Goal: Navigation & Orientation: Understand site structure

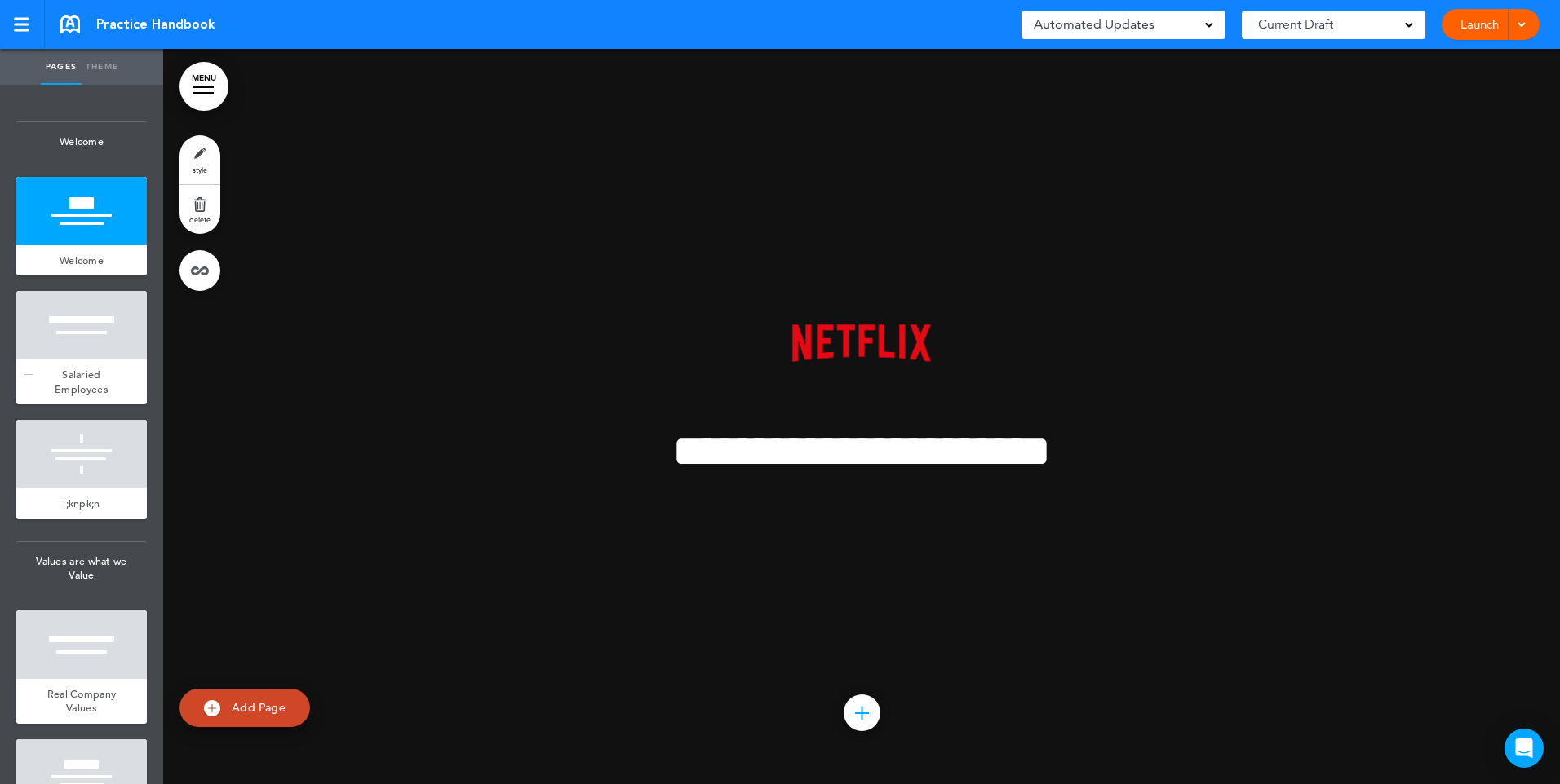
click at [83, 340] on div at bounding box center [81, 325] width 131 height 69
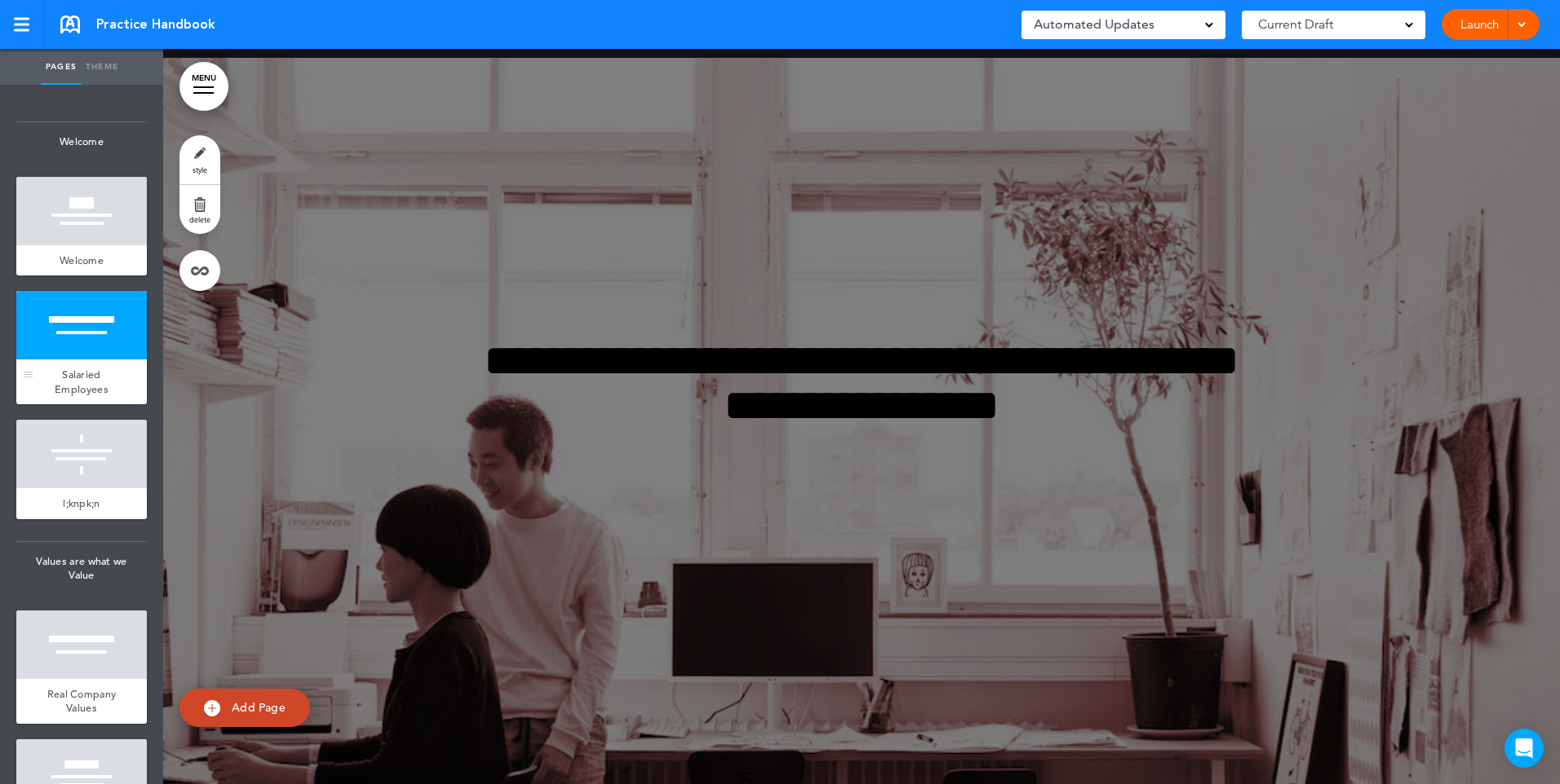
scroll to position [735, 0]
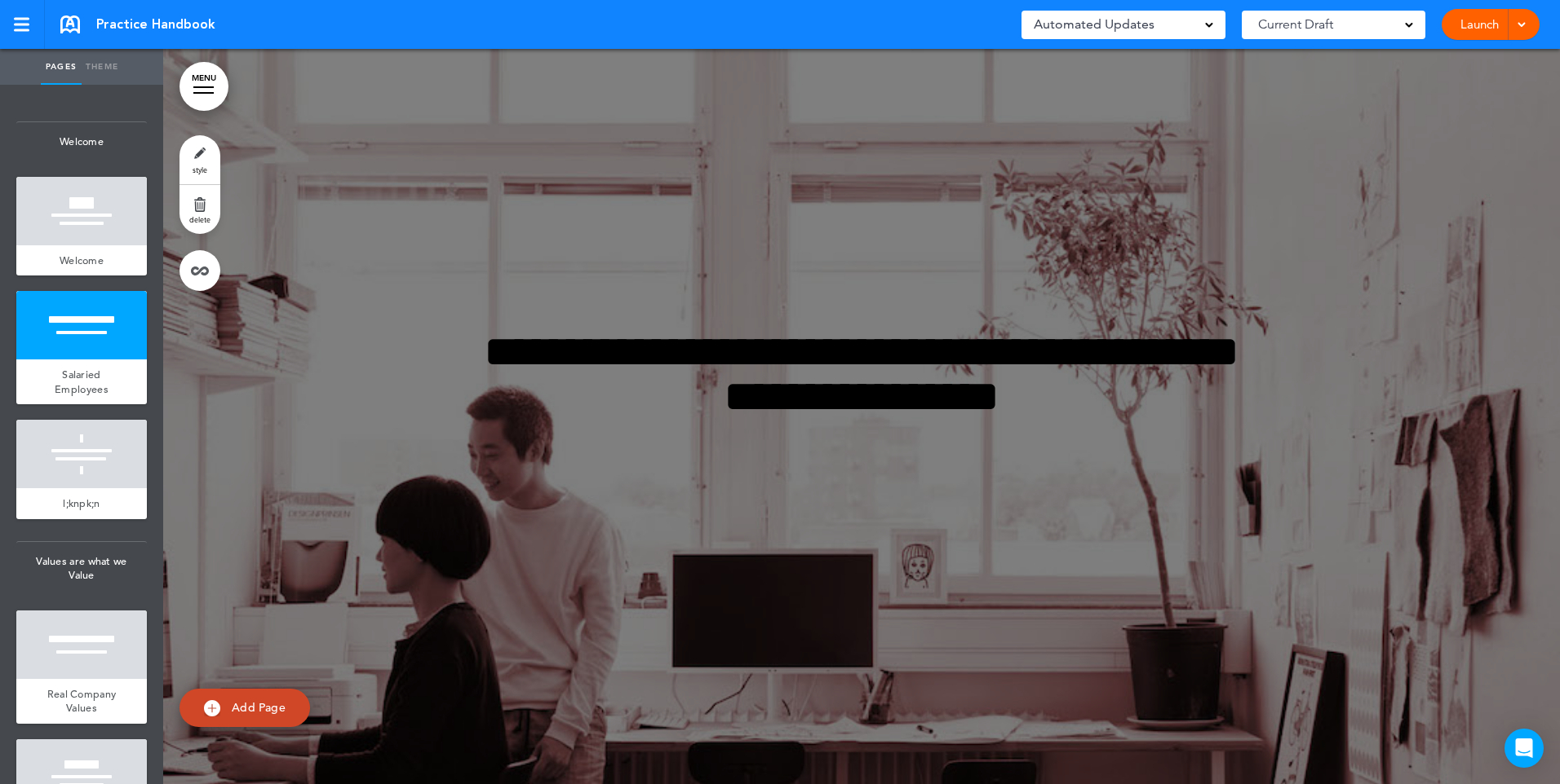
click at [61, 78] on link "Pages" at bounding box center [61, 67] width 41 height 36
click at [113, 69] on link "Theme" at bounding box center [102, 67] width 41 height 36
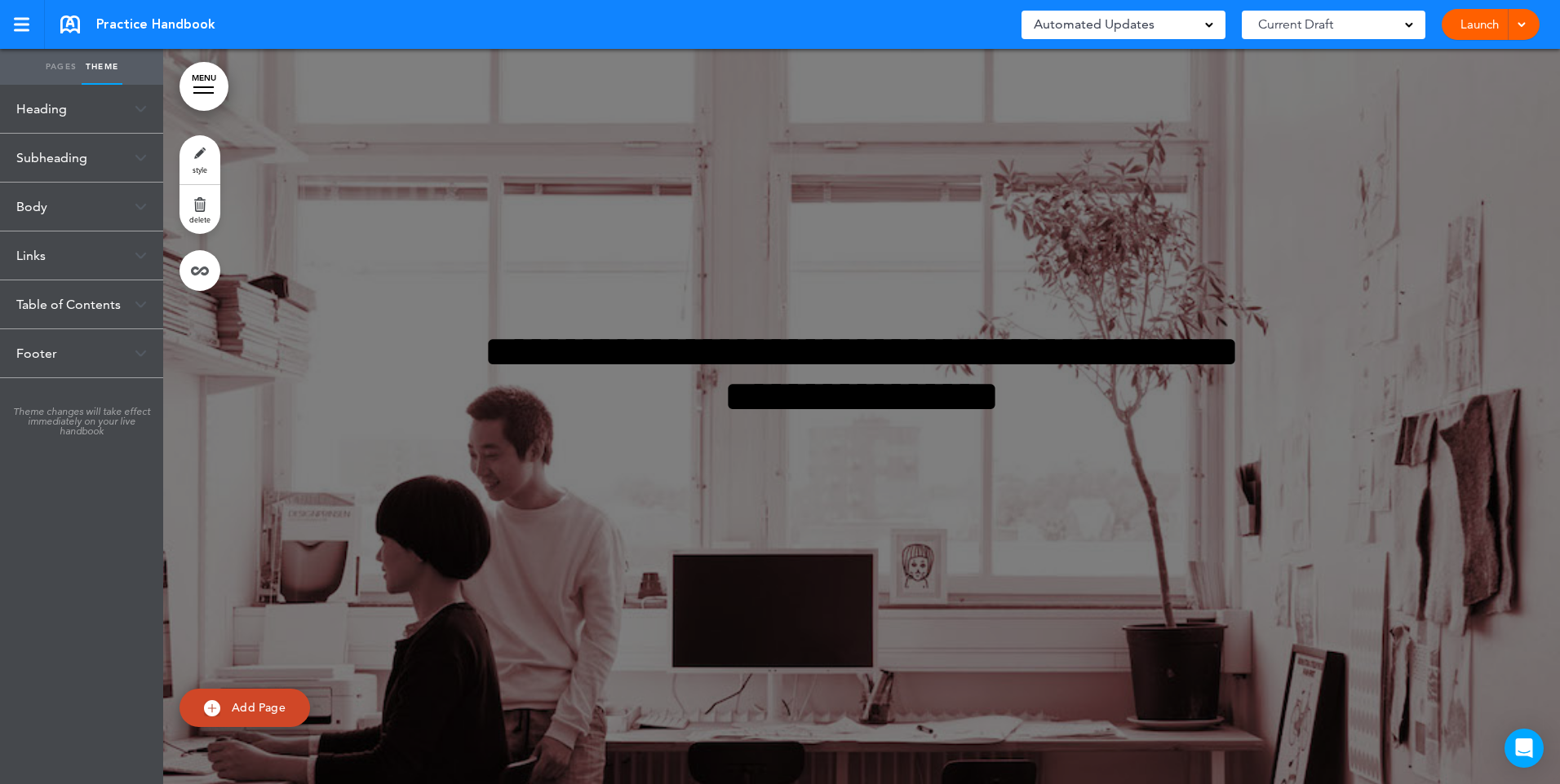
click at [37, 60] on ul "Pages Theme" at bounding box center [81, 67] width 163 height 36
click at [48, 63] on link "Pages" at bounding box center [61, 67] width 41 height 36
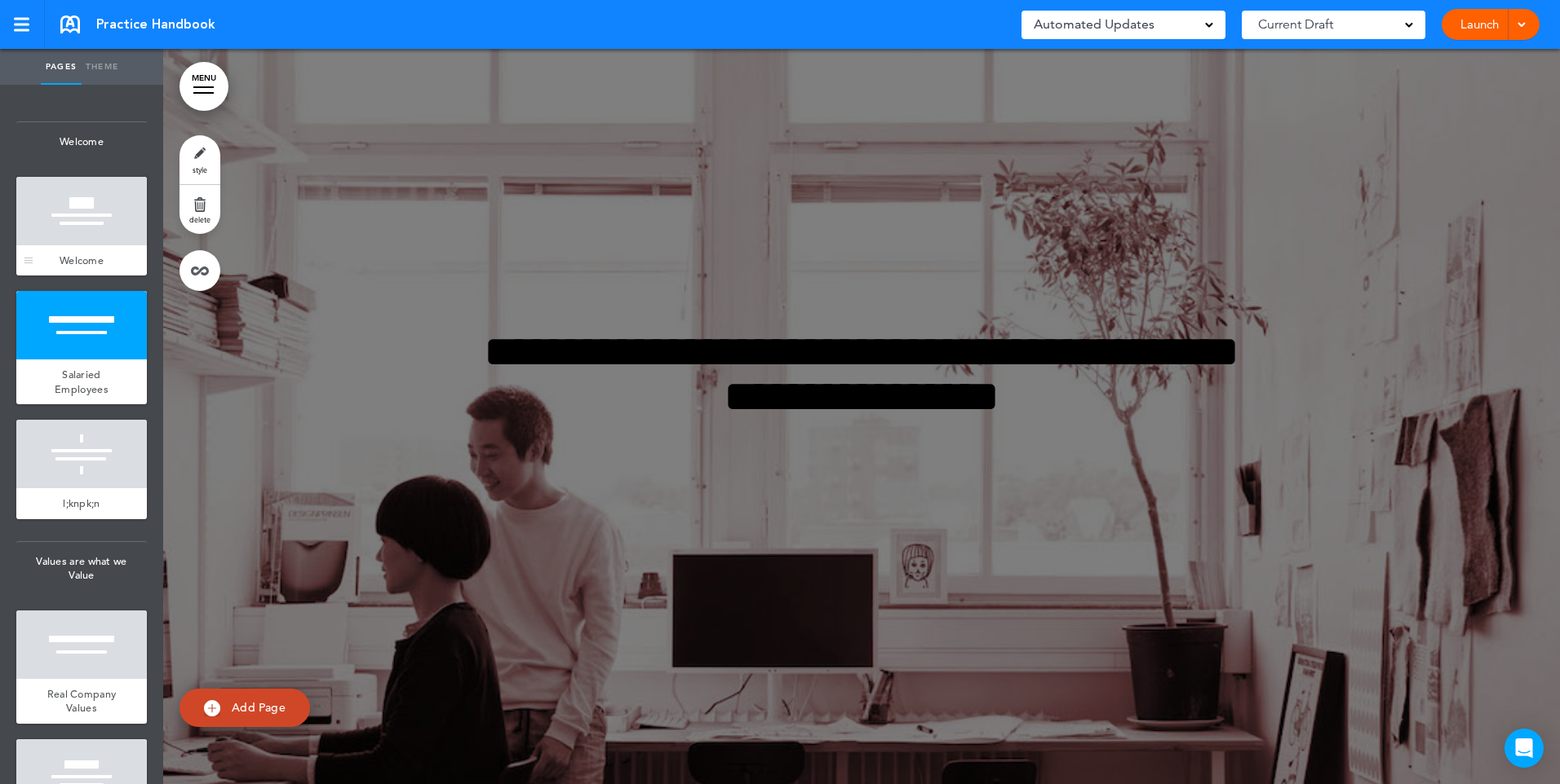
click at [75, 219] on div at bounding box center [81, 211] width 131 height 69
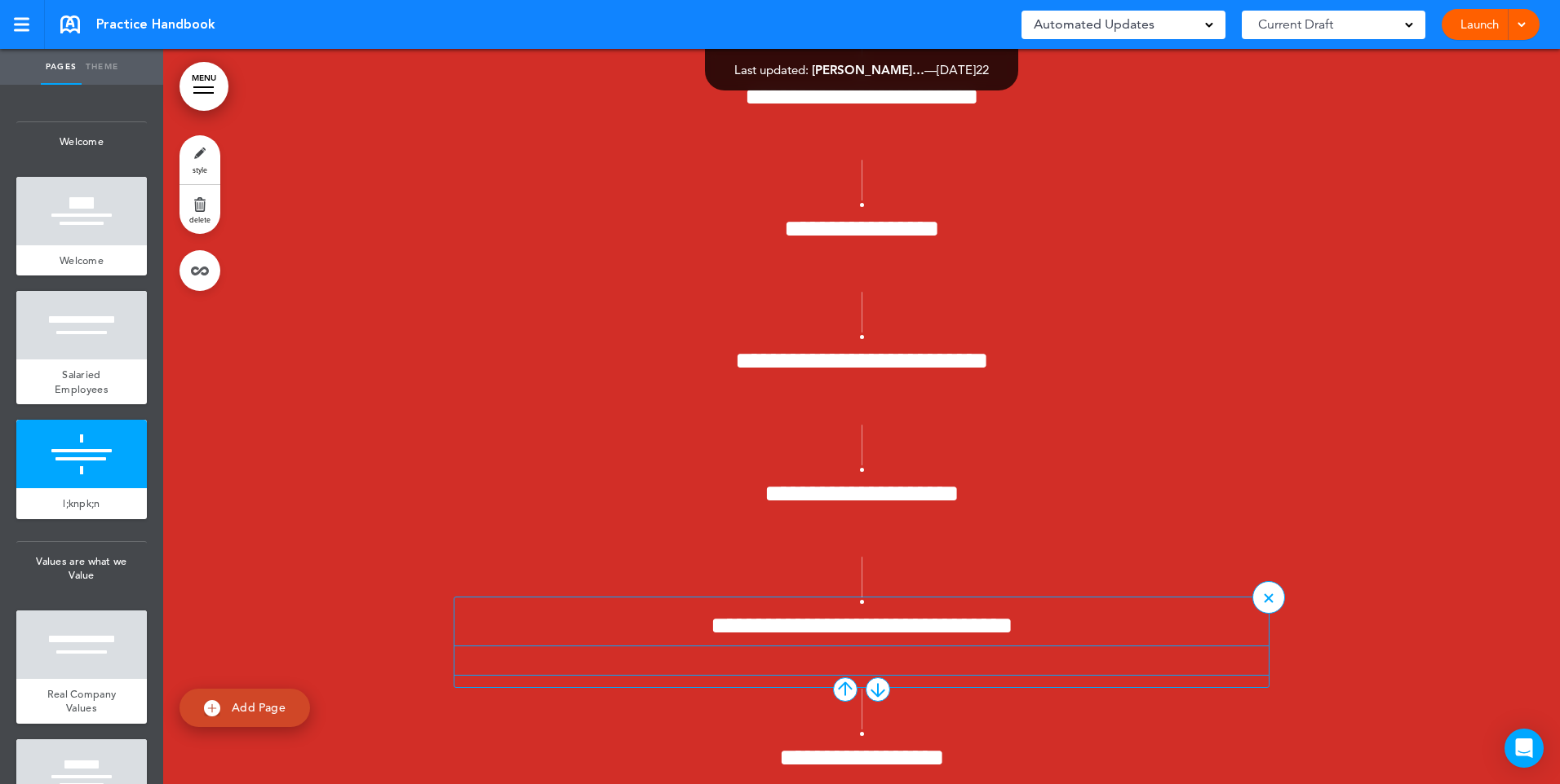
scroll to position [2201, 0]
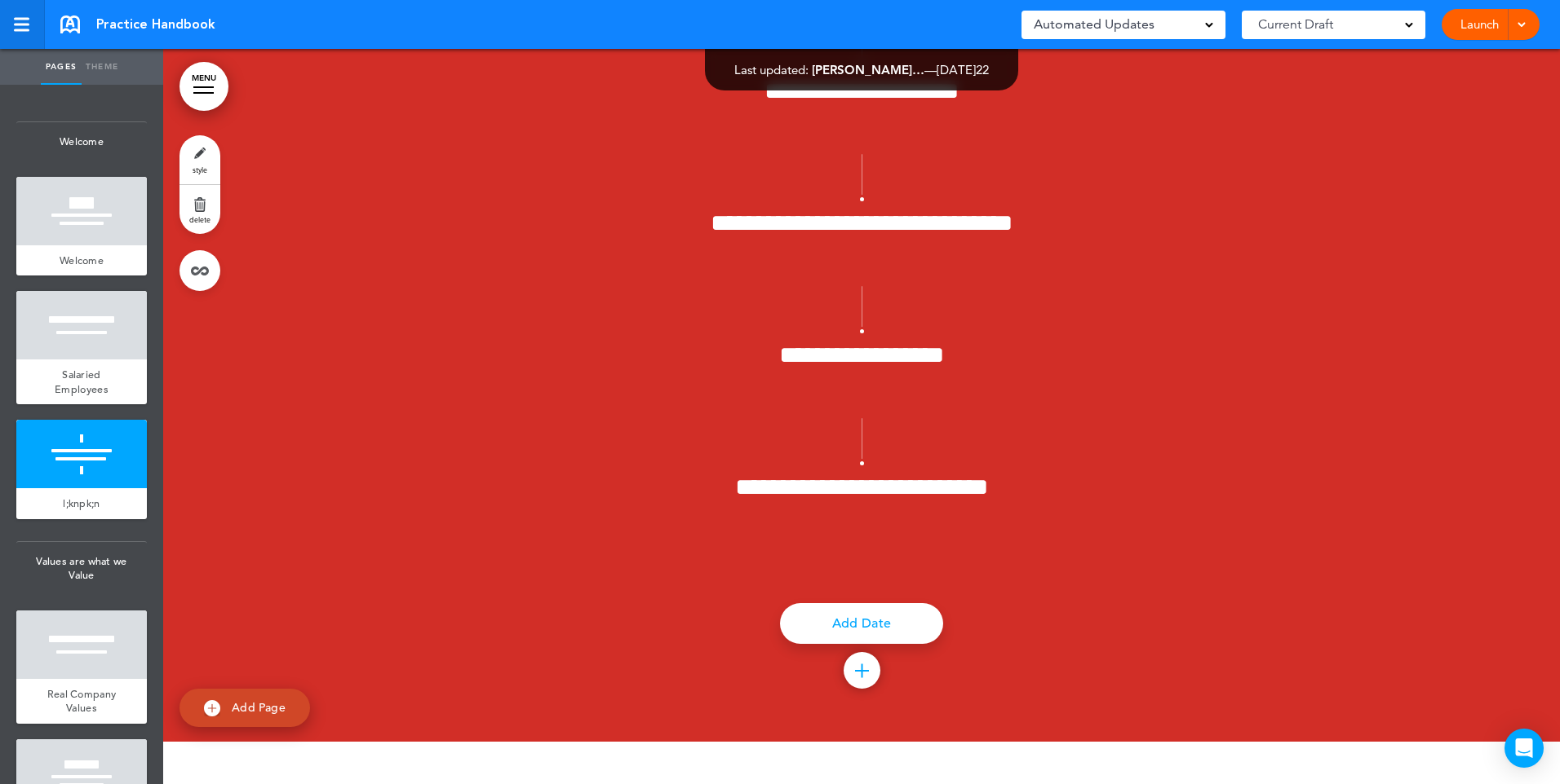
click at [19, 20] on div at bounding box center [22, 19] width 16 height 2
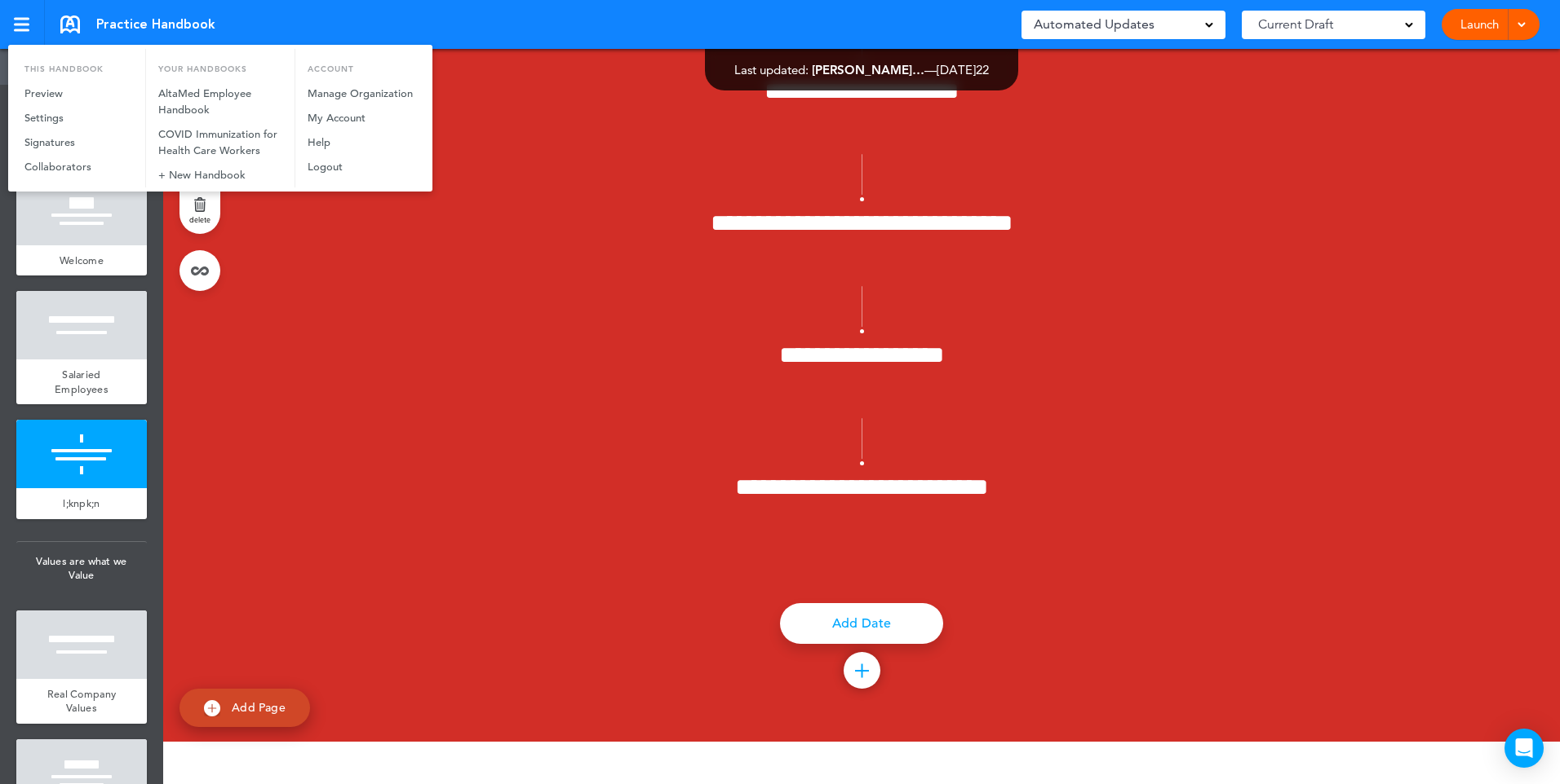
click at [528, 27] on div at bounding box center [780, 392] width 1560 height 784
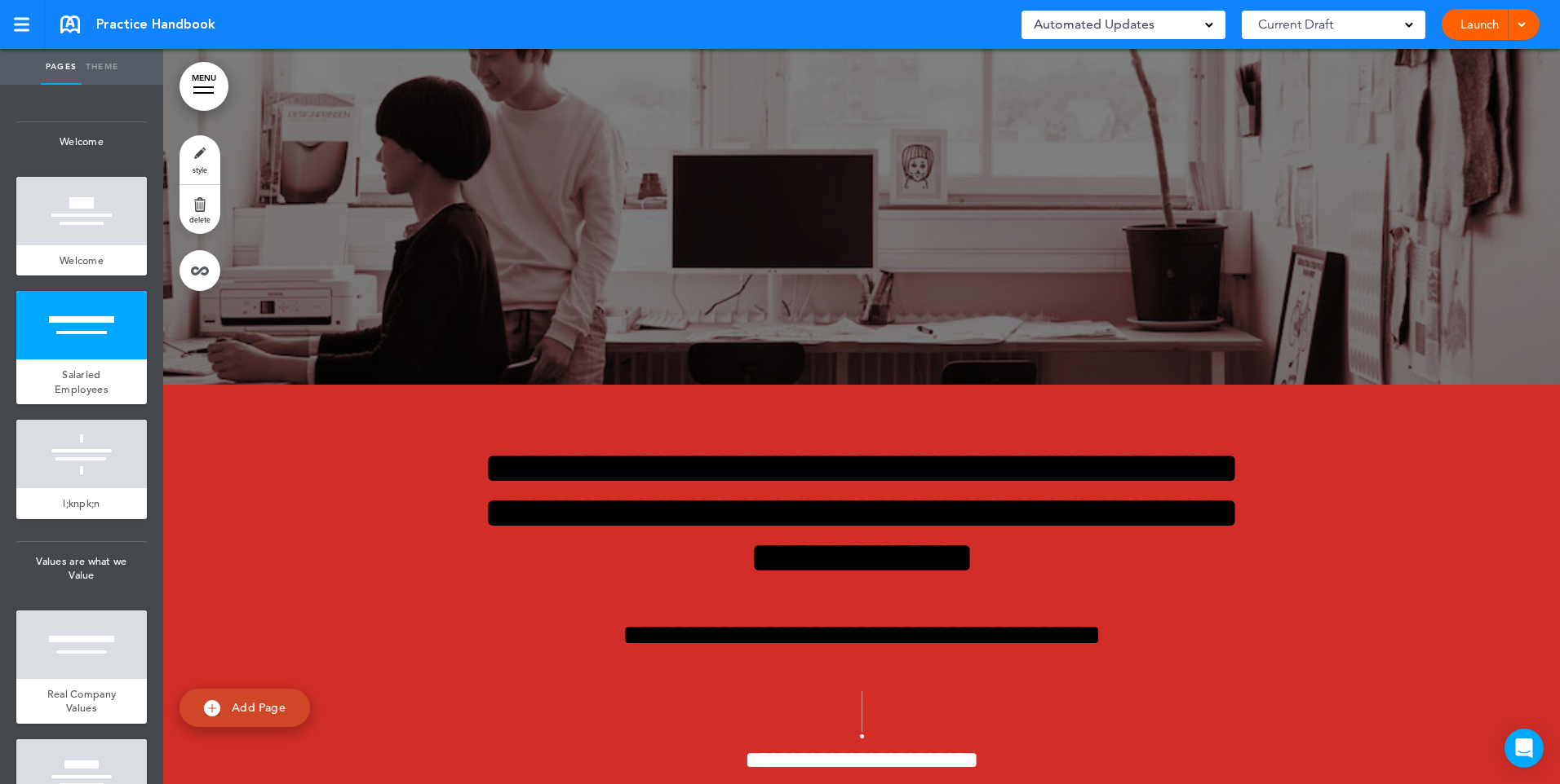
scroll to position [652, 0]
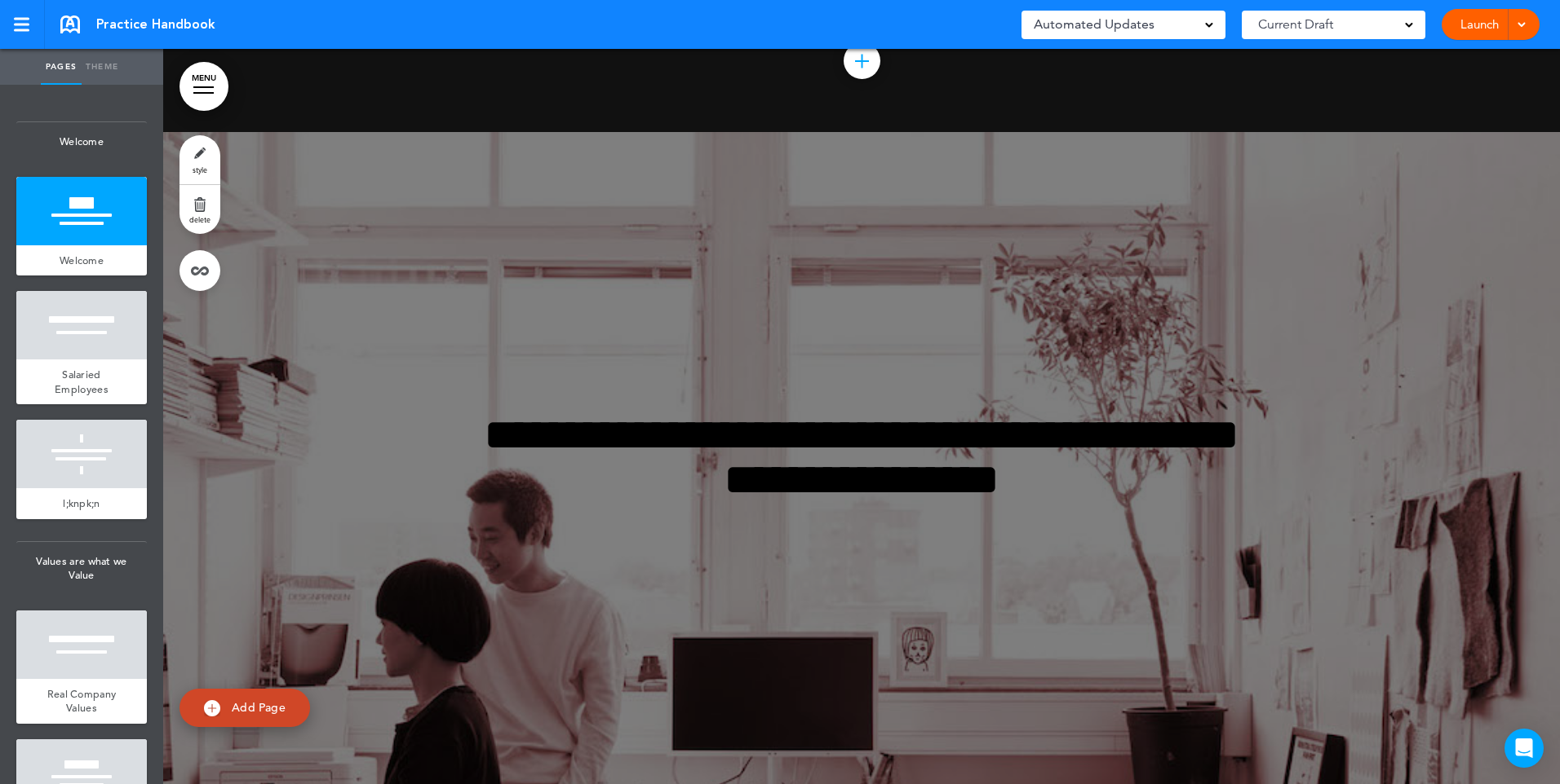
click at [99, 20] on span "Practice Handbook" at bounding box center [155, 25] width 119 height 18
click at [21, 27] on div at bounding box center [21, 25] width 15 height 14
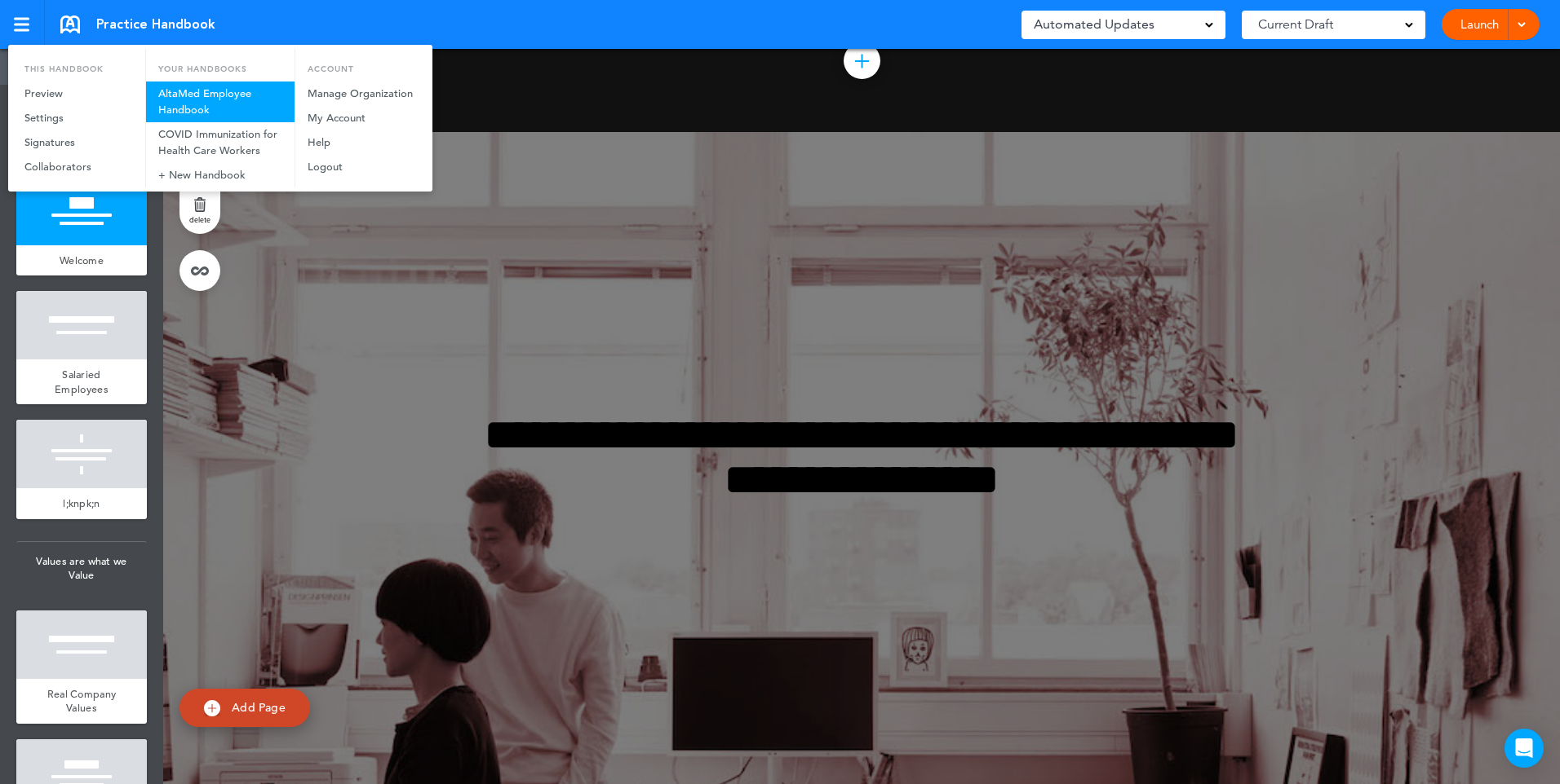
click at [169, 92] on link "AltaMed Employee Handbook" at bounding box center [220, 102] width 149 height 41
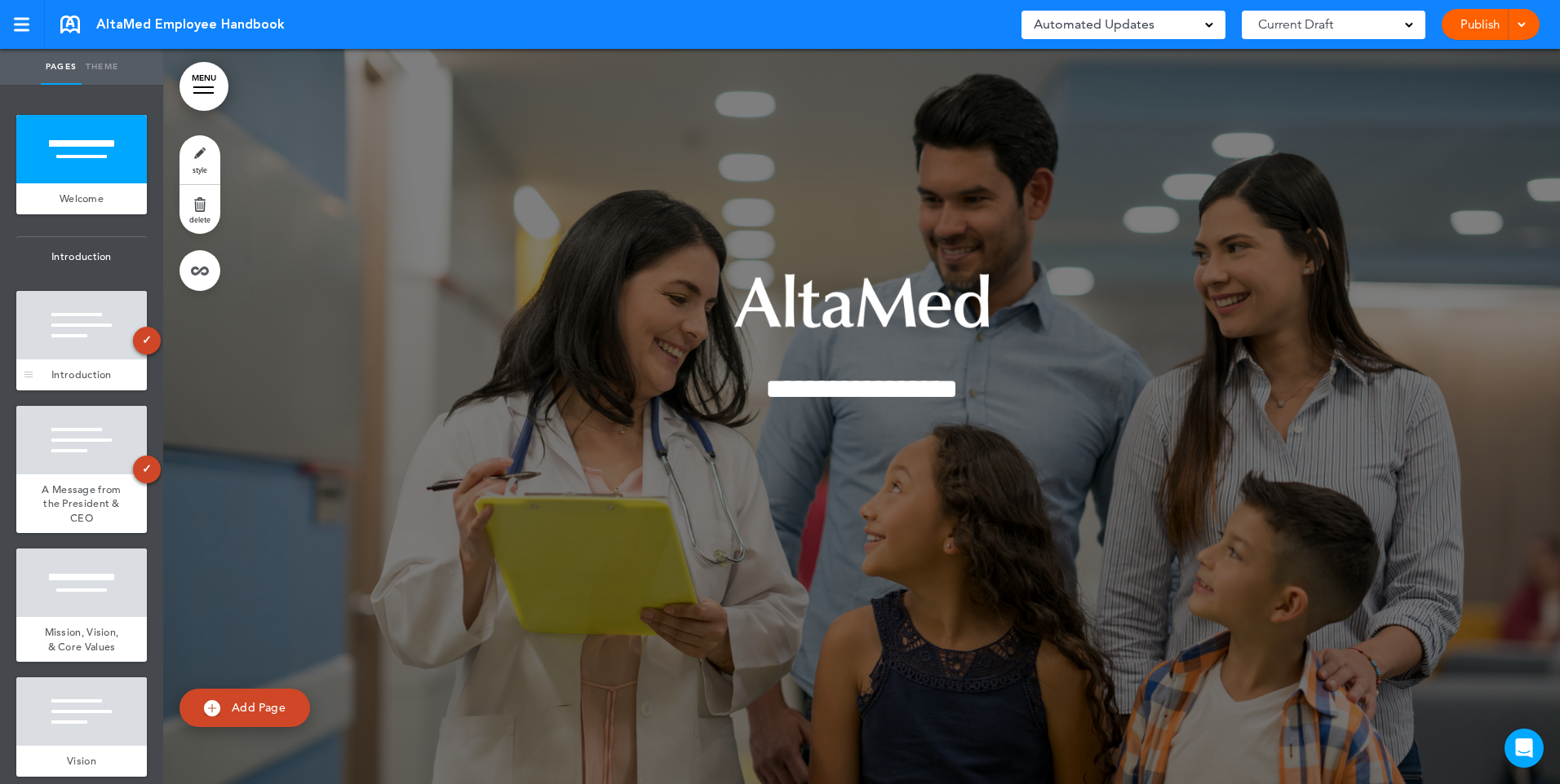
click at [69, 333] on div at bounding box center [81, 325] width 131 height 69
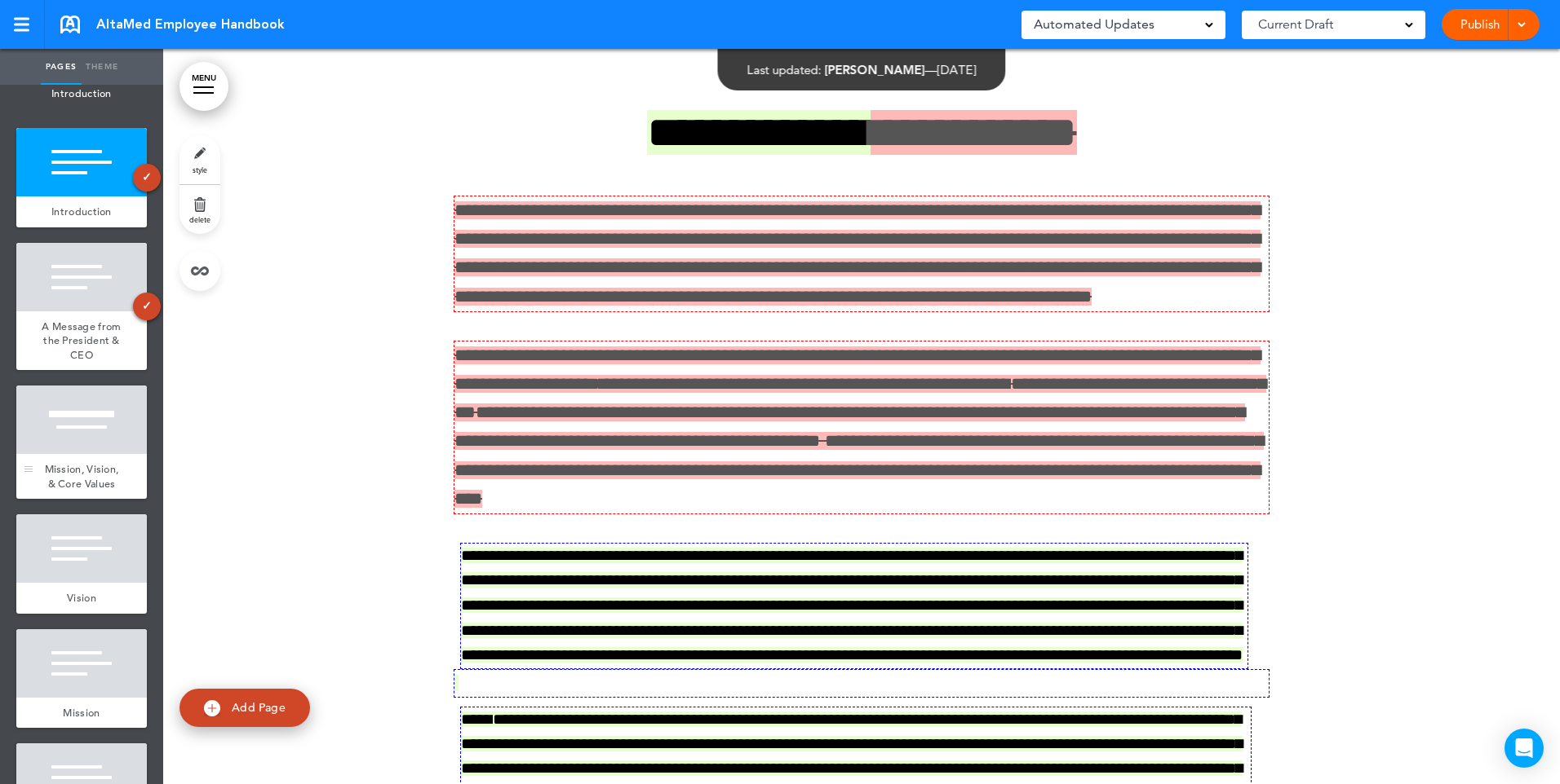
scroll to position [407, 0]
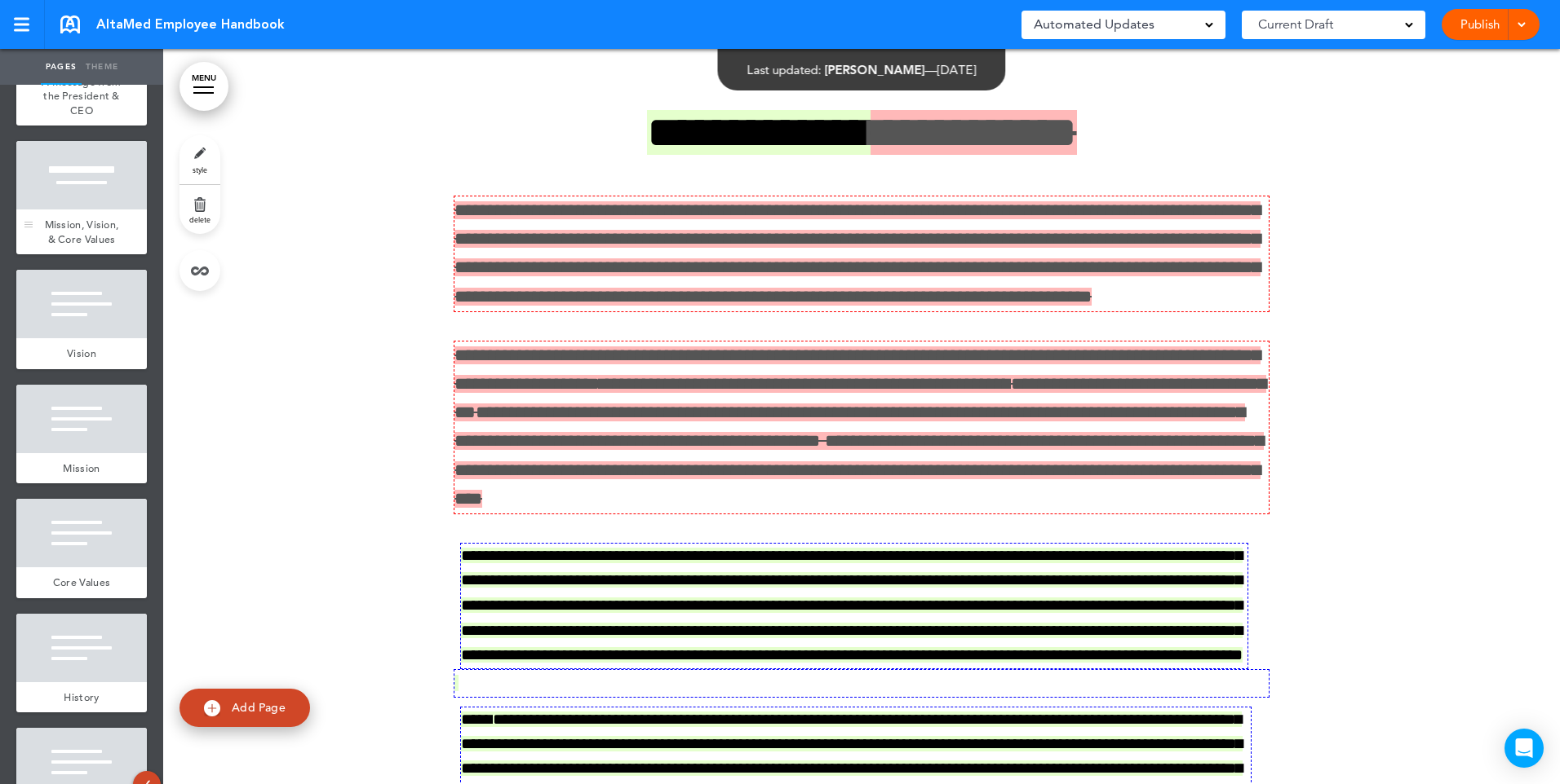
click at [77, 246] on div "Mission, Vision, & Core Values" at bounding box center [81, 232] width 131 height 45
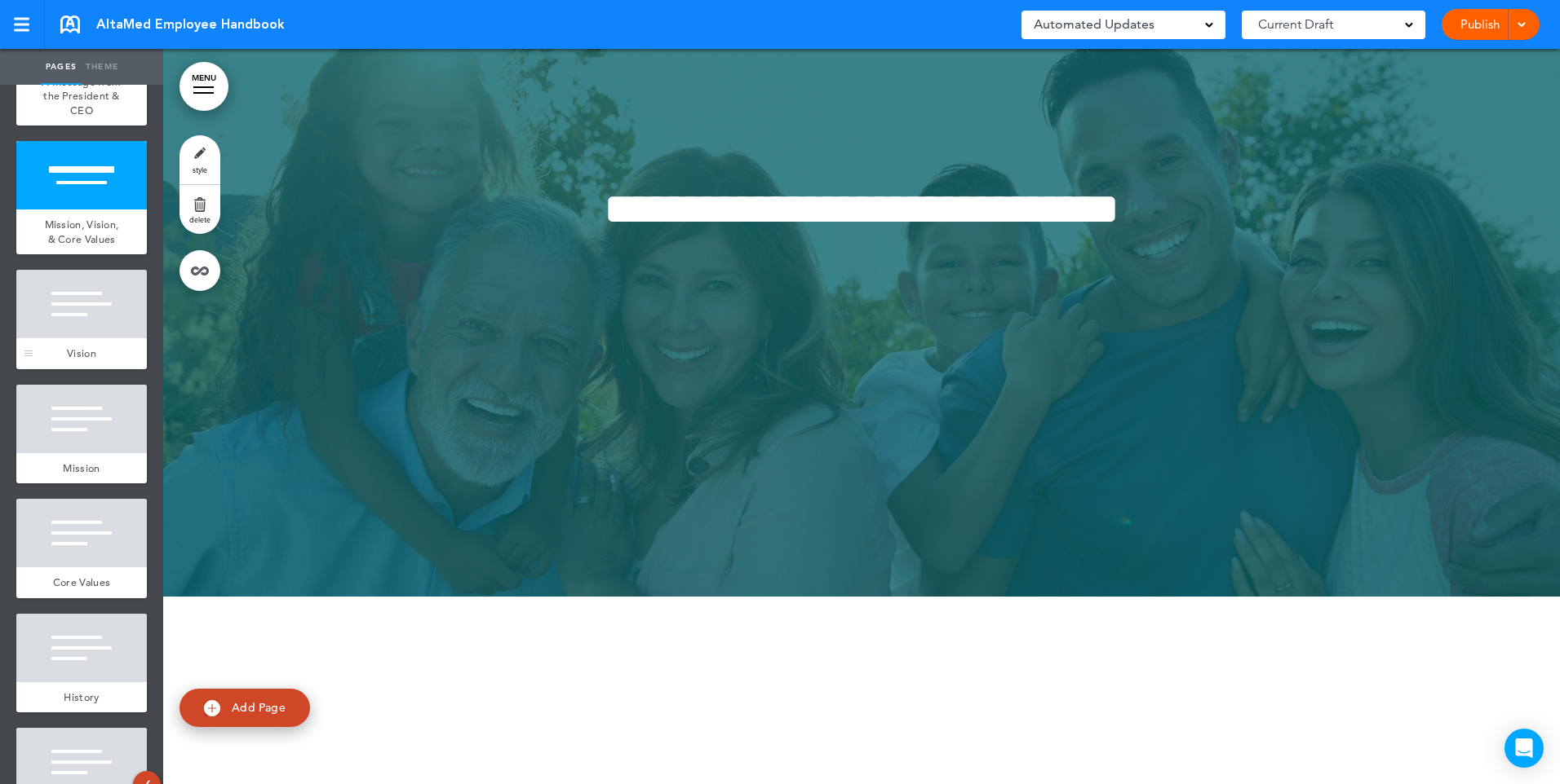
click at [56, 370] on div "Vision" at bounding box center [81, 354] width 131 height 31
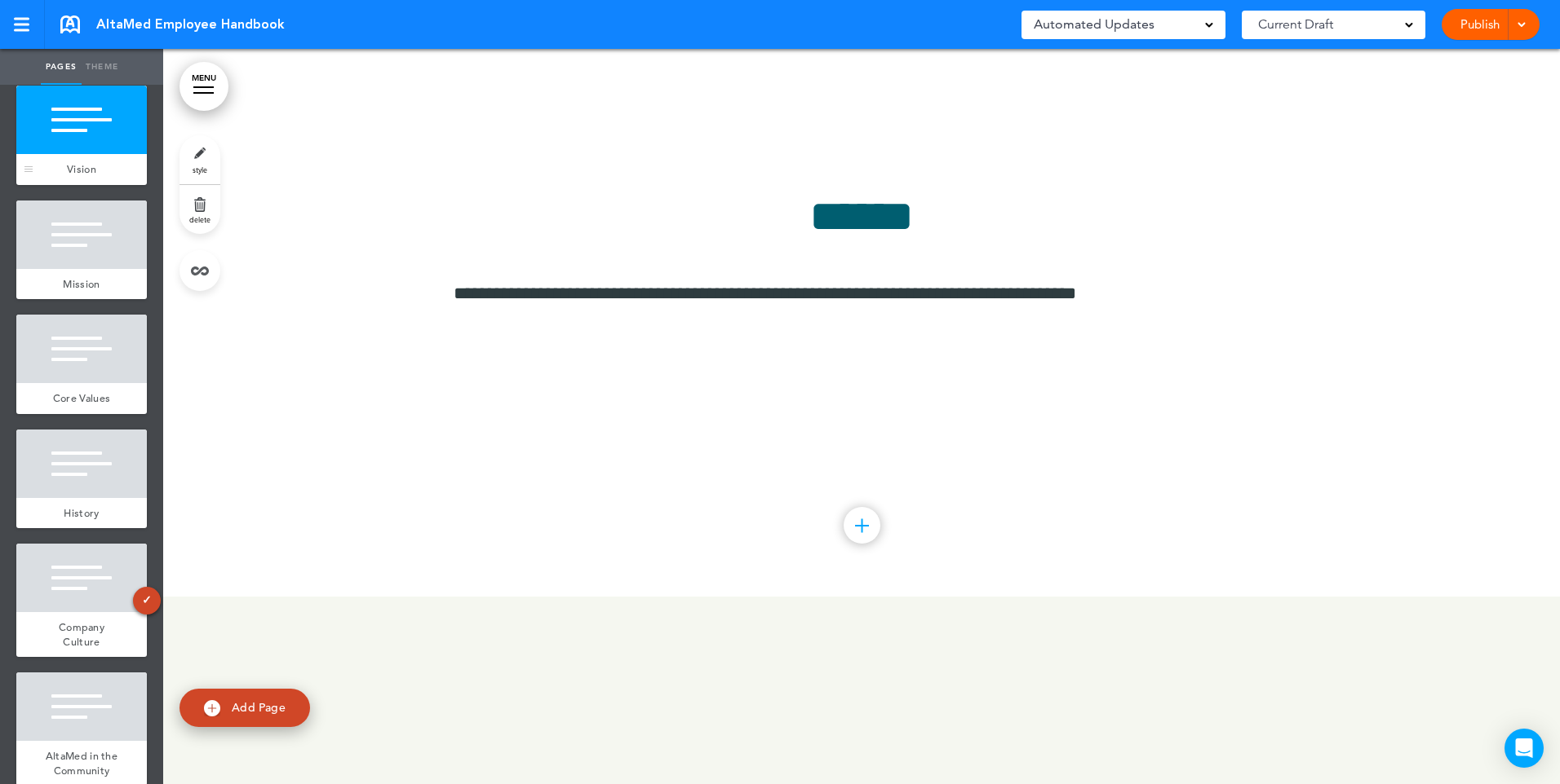
scroll to position [652, 0]
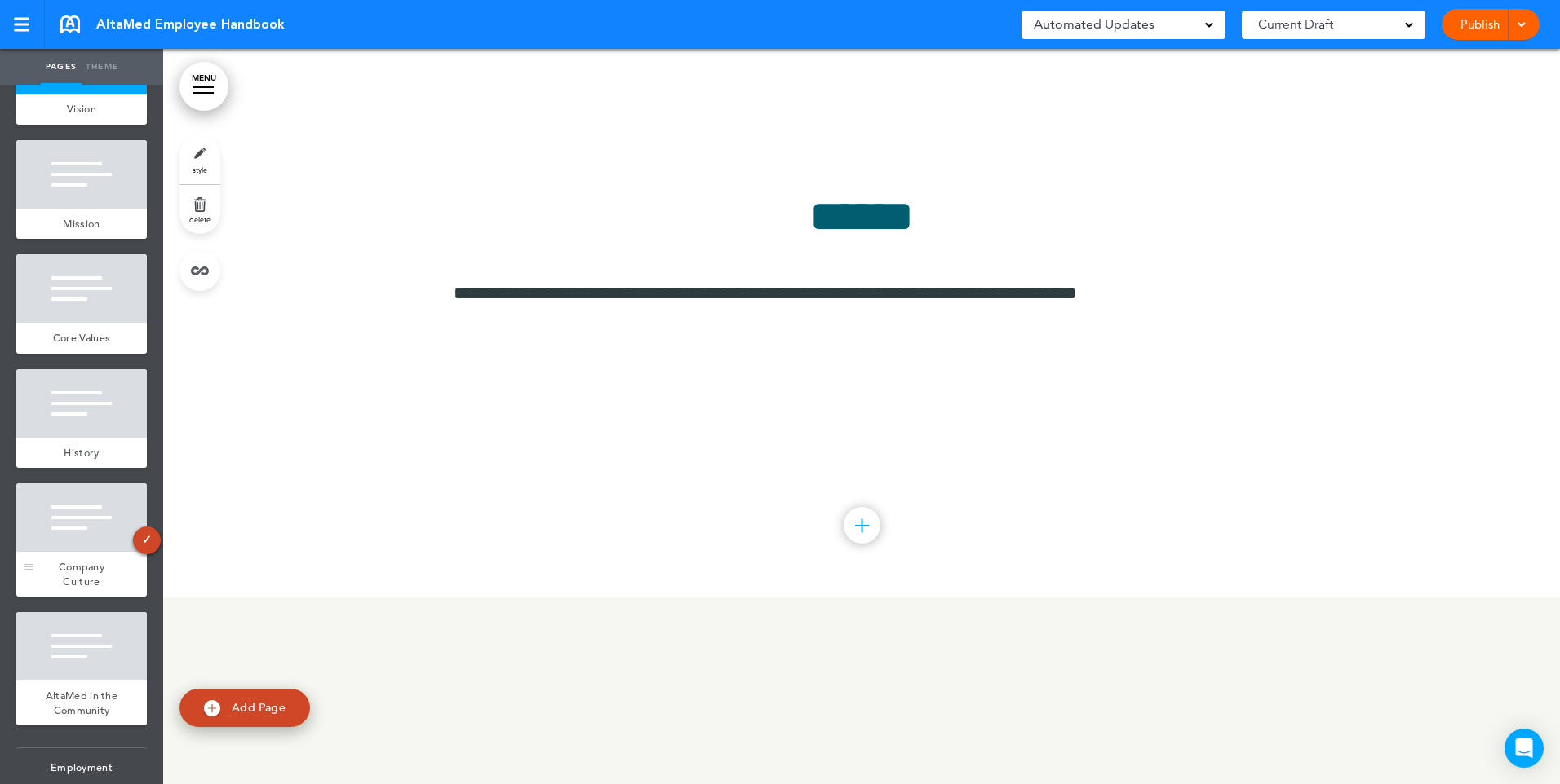
click at [76, 552] on div at bounding box center [81, 517] width 131 height 69
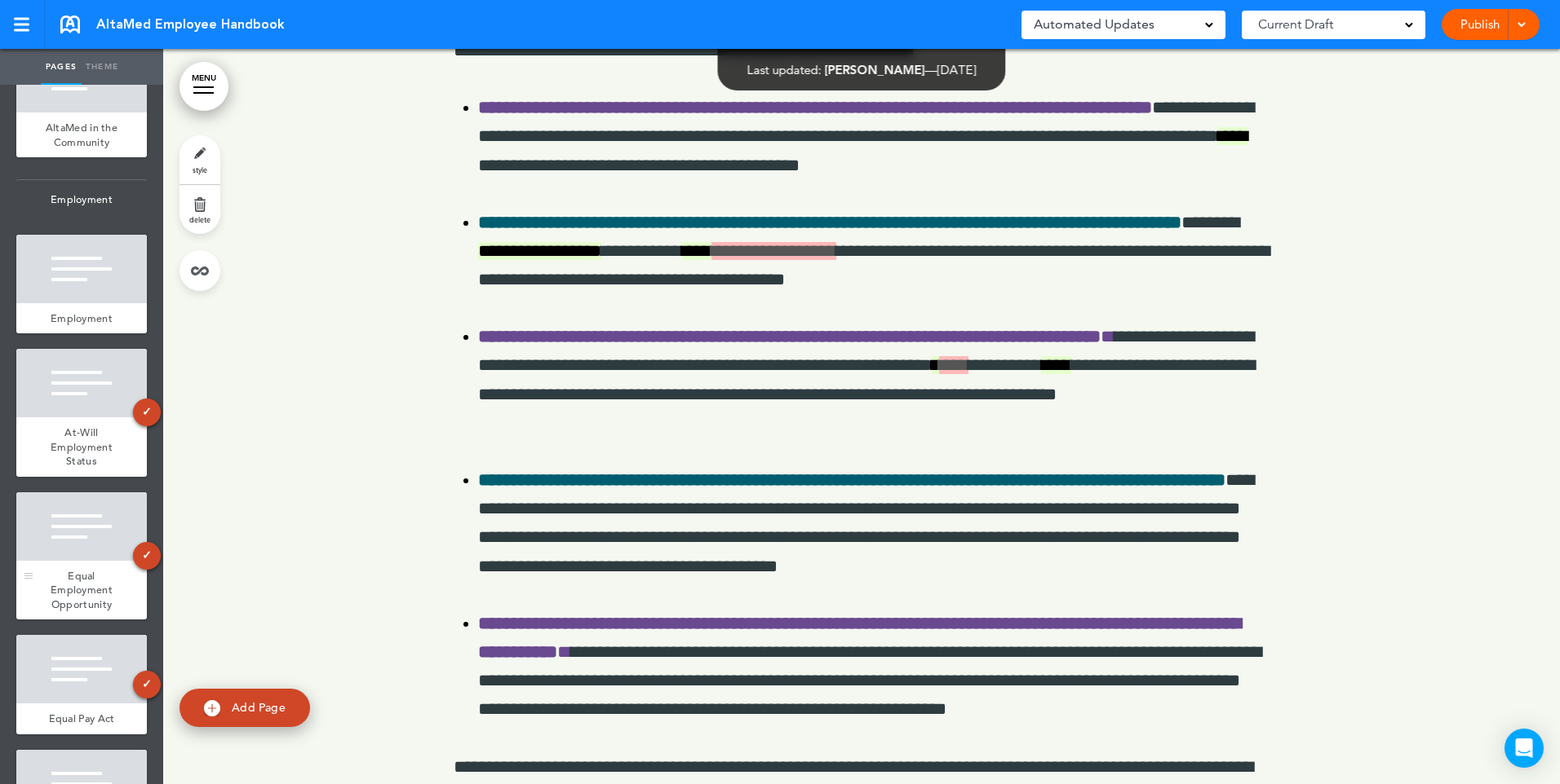
scroll to position [1223, 0]
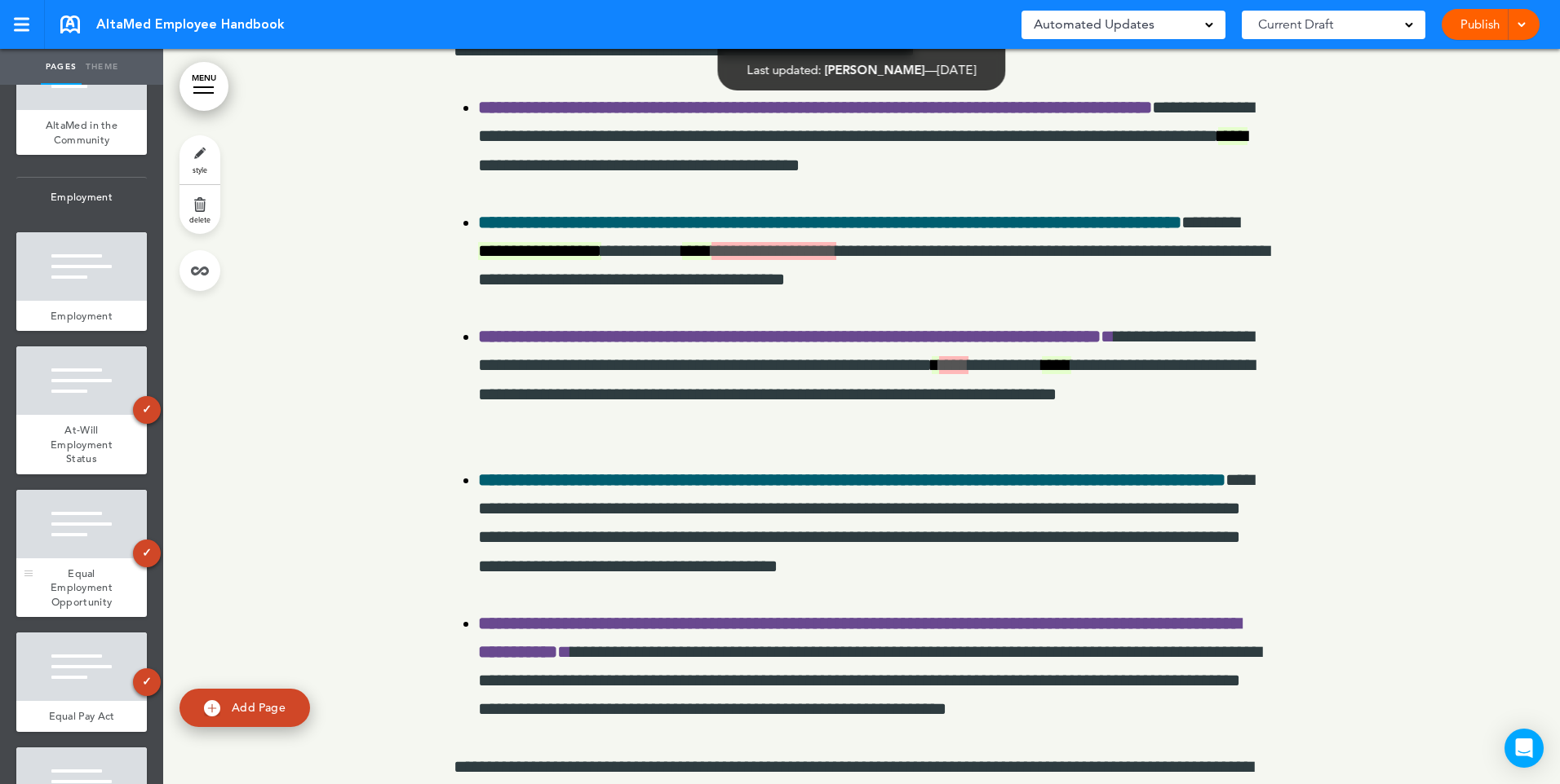
click at [89, 558] on div at bounding box center [81, 524] width 131 height 69
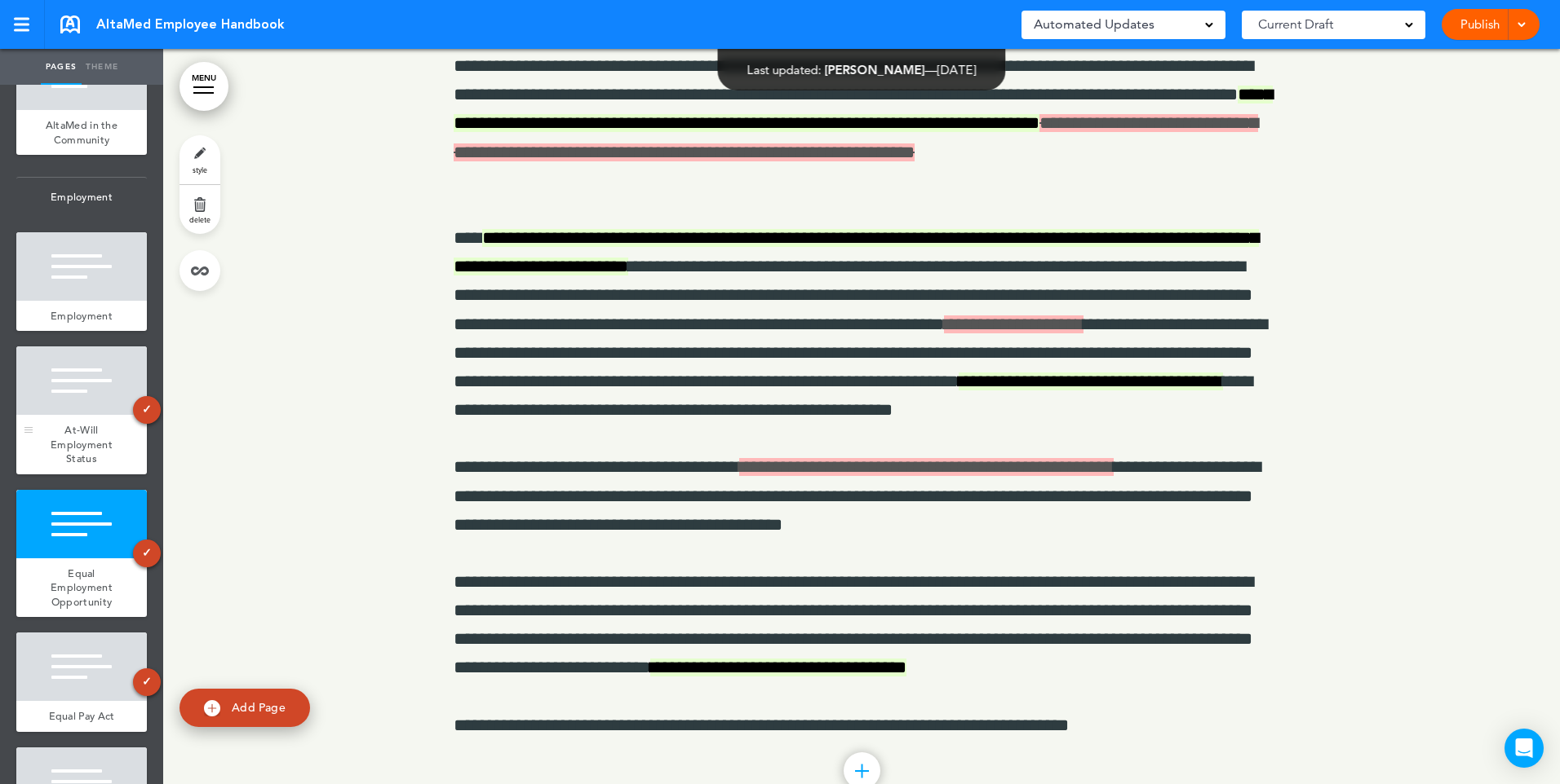
scroll to position [11491, 0]
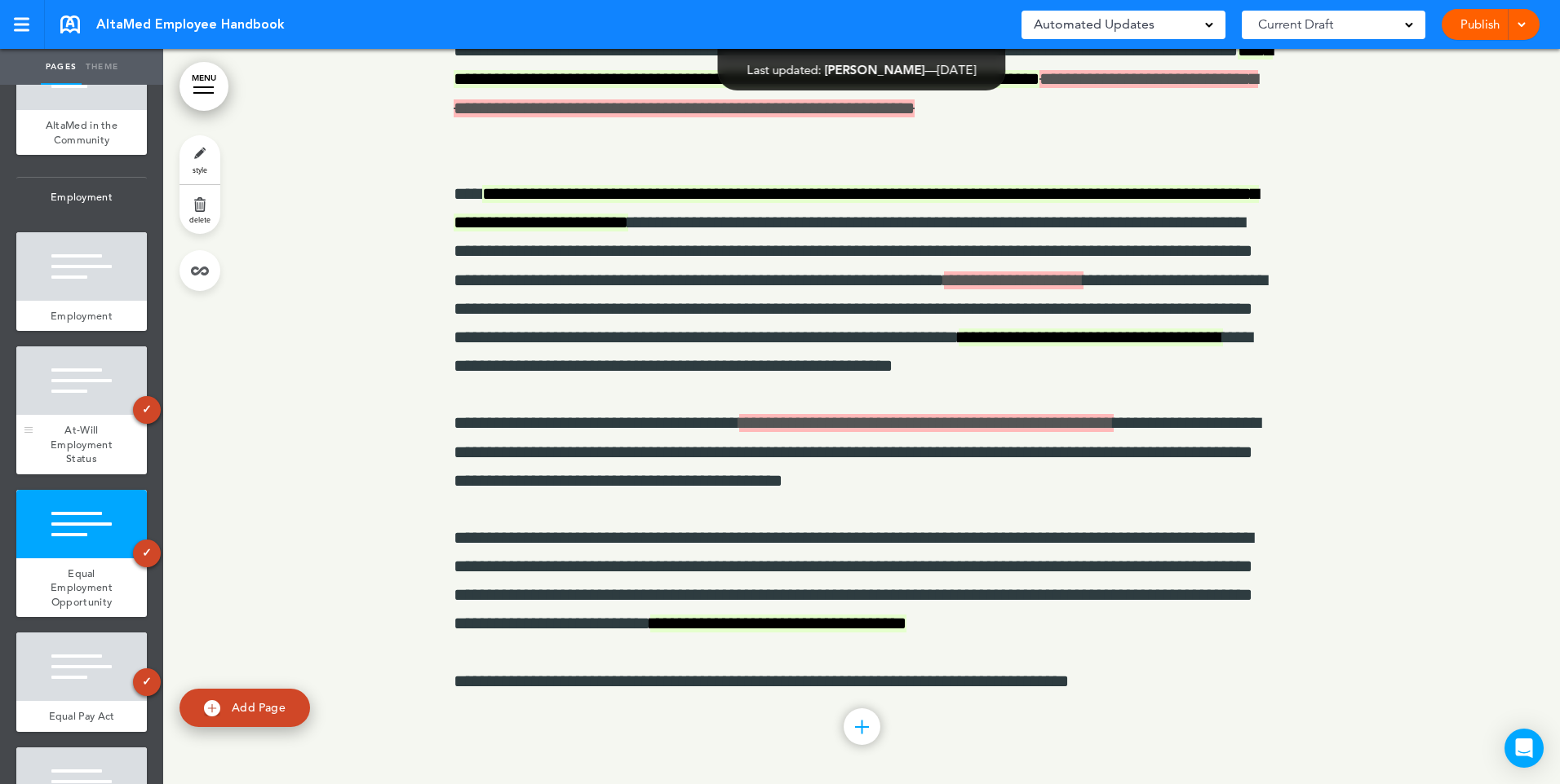
click at [69, 465] on span "At-Will Employment Status" at bounding box center [82, 444] width 62 height 42
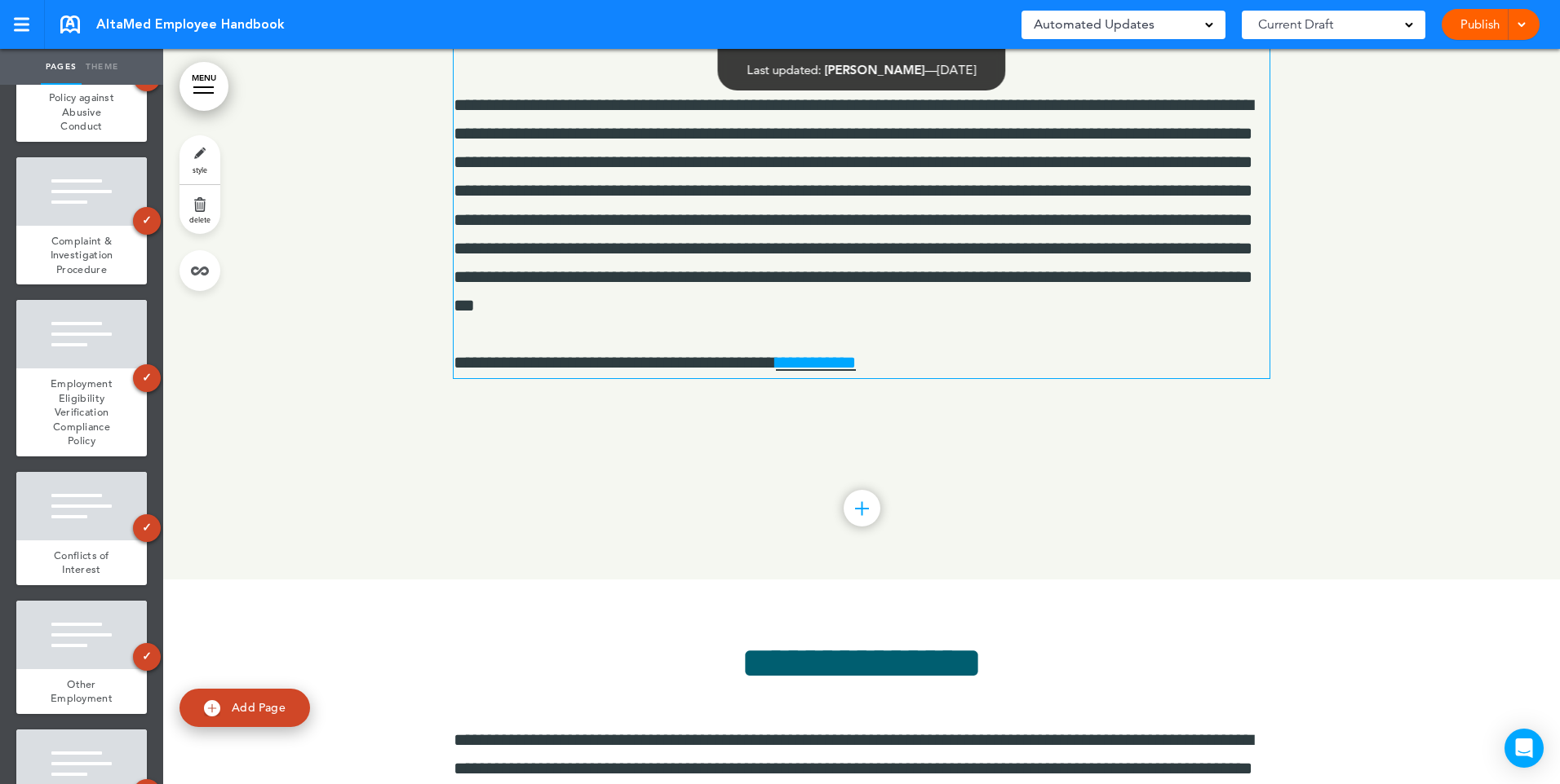
scroll to position [47447, 0]
